Goal: Transaction & Acquisition: Purchase product/service

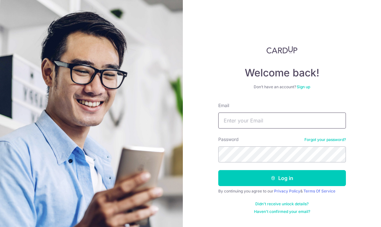
type input "369780829@qq.com"
click at [261, 166] on form "Email 369780829@qq.com Password Forgot your password? Log in By continuing you …" at bounding box center [282, 158] width 128 height 112
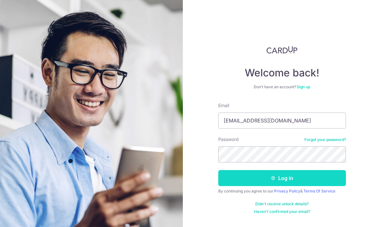
click at [243, 179] on button "Log in" at bounding box center [282, 178] width 128 height 16
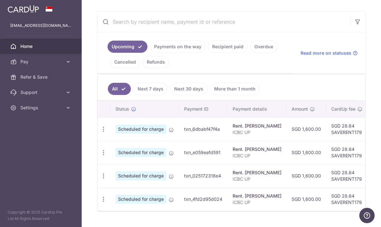
click at [150, 53] on link "Payments on the way" at bounding box center [178, 47] width 56 height 12
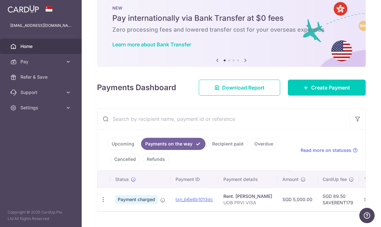
scroll to position [0, 0]
click at [108, 150] on link "Upcoming" at bounding box center [123, 144] width 31 height 12
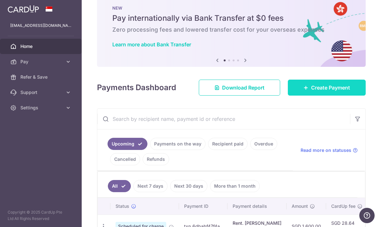
click at [334, 91] on span "Create Payment" at bounding box center [330, 88] width 39 height 8
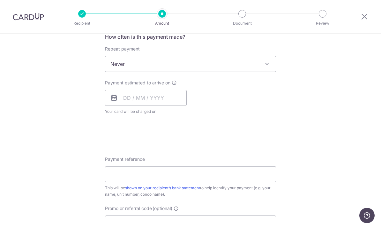
scroll to position [247, 0]
click at [156, 105] on input "text" at bounding box center [146, 99] width 82 height 16
type input "5,000.00"
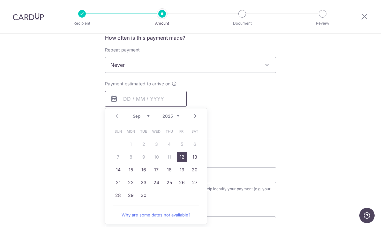
scroll to position [257, 0]
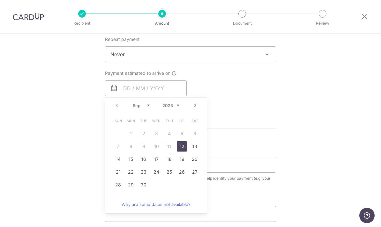
click at [183, 150] on link "12" at bounding box center [182, 146] width 10 height 10
type input "[DATE]"
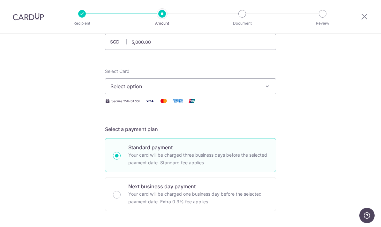
scroll to position [44, 0]
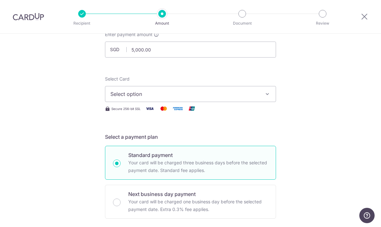
click at [195, 97] on span "Select option" at bounding box center [184, 94] width 149 height 8
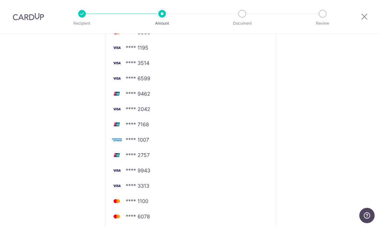
scroll to position [171, 0]
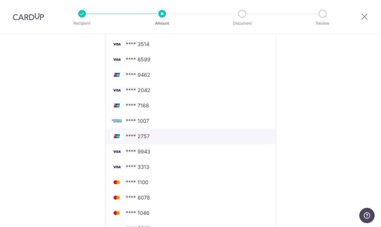
click at [179, 140] on span "**** 2757" at bounding box center [190, 136] width 160 height 8
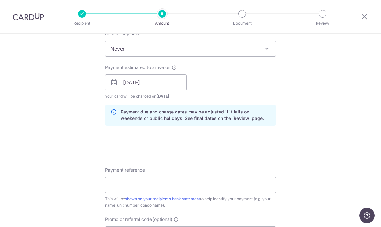
scroll to position [266, 0]
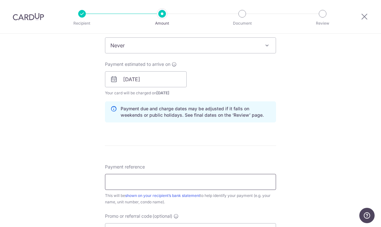
click at [180, 190] on input "Payment reference" at bounding box center [190, 182] width 171 height 16
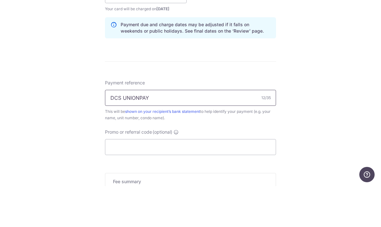
scroll to position [310, 0]
type input "DCS UNIONPAY"
click at [212, 179] on input "Promo or referral code (optional)" at bounding box center [190, 187] width 171 height 16
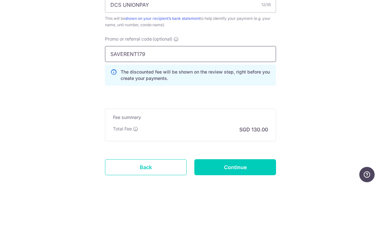
scroll to position [403, 0]
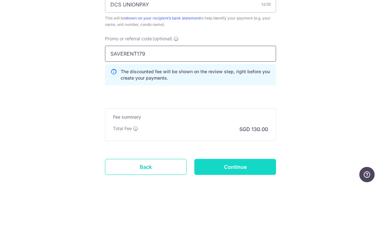
type input "SAVERENT179"
click at [252, 200] on input "Continue" at bounding box center [235, 208] width 82 height 16
type input "Create Schedule"
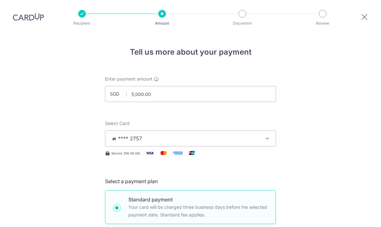
scroll to position [425, 0]
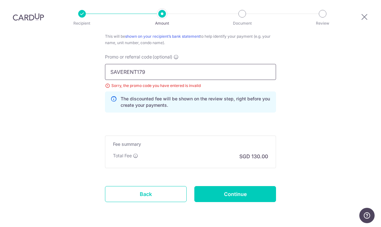
click at [213, 64] on input "SAVERENT179" at bounding box center [190, 72] width 171 height 16
type input "S"
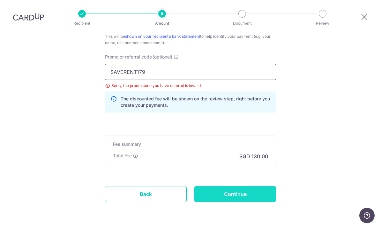
type input "SAVERENT179"
click at [239, 186] on input "Continue" at bounding box center [235, 194] width 82 height 16
type input "Update Schedule"
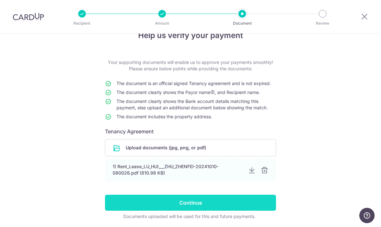
click at [221, 207] on input "Continue" at bounding box center [190, 202] width 171 height 16
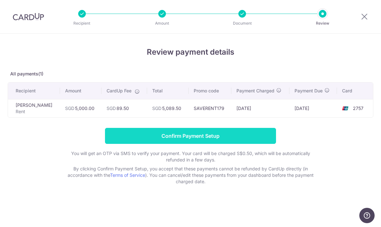
click at [199, 139] on input "Confirm Payment Setup" at bounding box center [190, 136] width 171 height 16
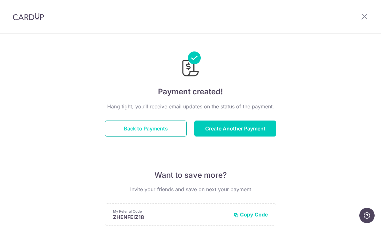
click at [156, 133] on button "Back to Payments" at bounding box center [146, 128] width 82 height 16
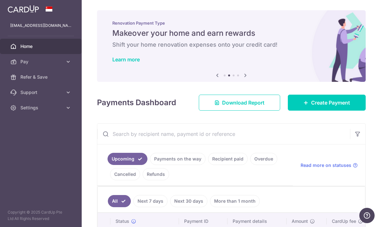
click at [242, 79] on icon at bounding box center [246, 75] width 8 height 8
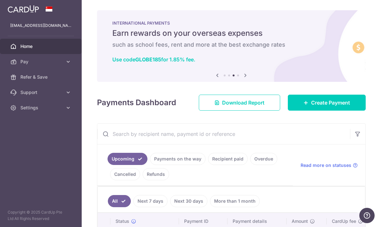
click at [242, 74] on icon at bounding box center [246, 75] width 8 height 8
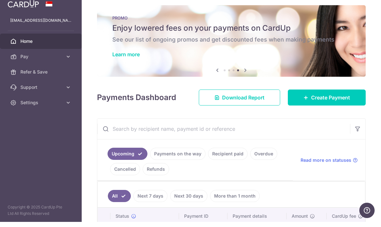
click at [242, 71] on icon at bounding box center [246, 75] width 8 height 8
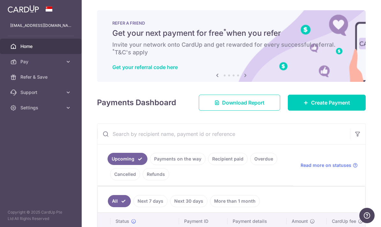
click at [242, 75] on icon at bounding box center [246, 75] width 8 height 8
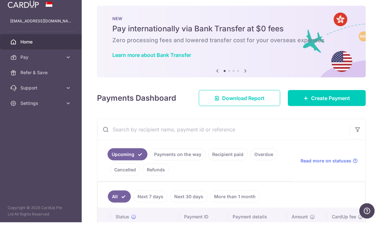
click at [242, 75] on icon at bounding box center [246, 75] width 8 height 8
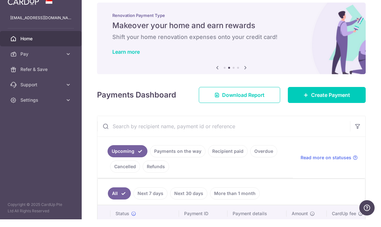
click at [242, 77] on link "Next" at bounding box center [246, 76] width 8 height 8
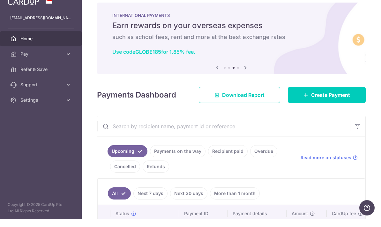
click at [112, 56] on link "Use code GLOBE185 for 1.85% fee." at bounding box center [153, 59] width 83 height 6
